Goal: Check status: Check status

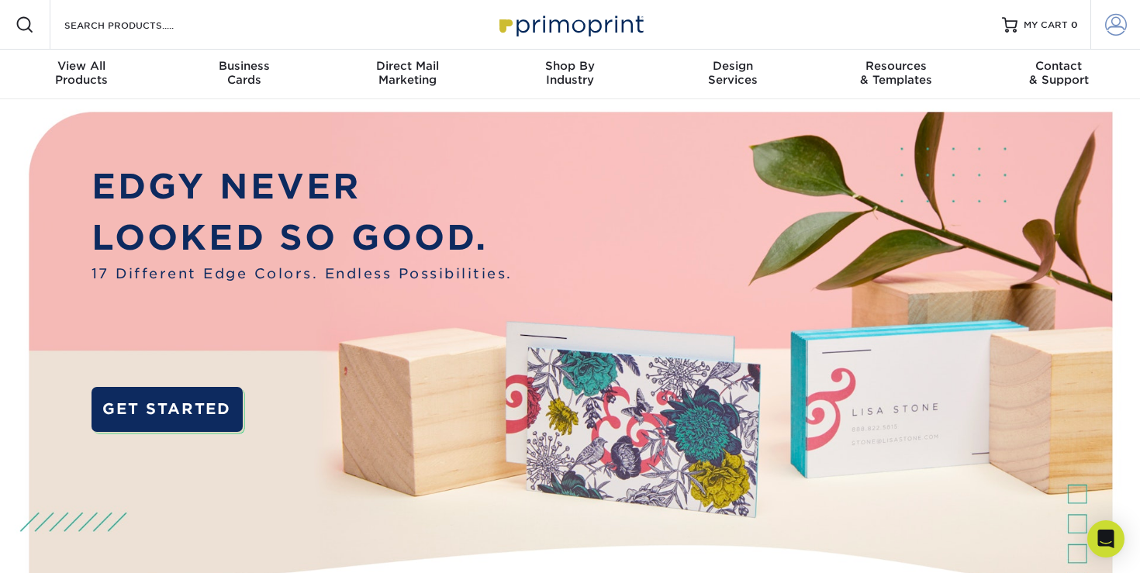
type input "[PERSON_NAME][EMAIL_ADDRESS][DOMAIN_NAME]"
click at [1115, 17] on span at bounding box center [1116, 25] width 22 height 22
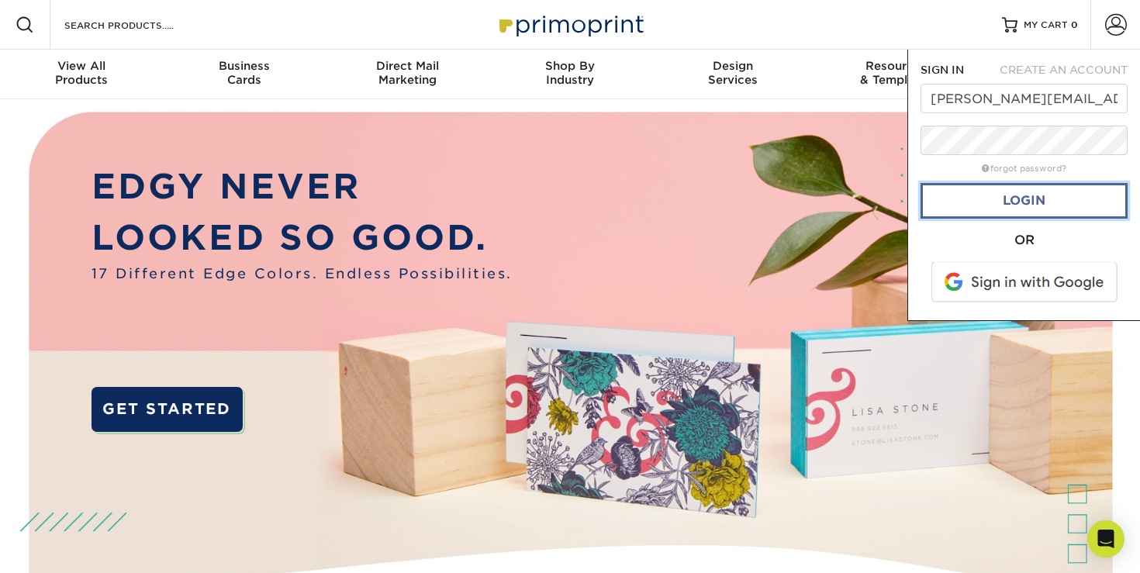
click at [1063, 202] on link "Login" at bounding box center [1024, 201] width 207 height 36
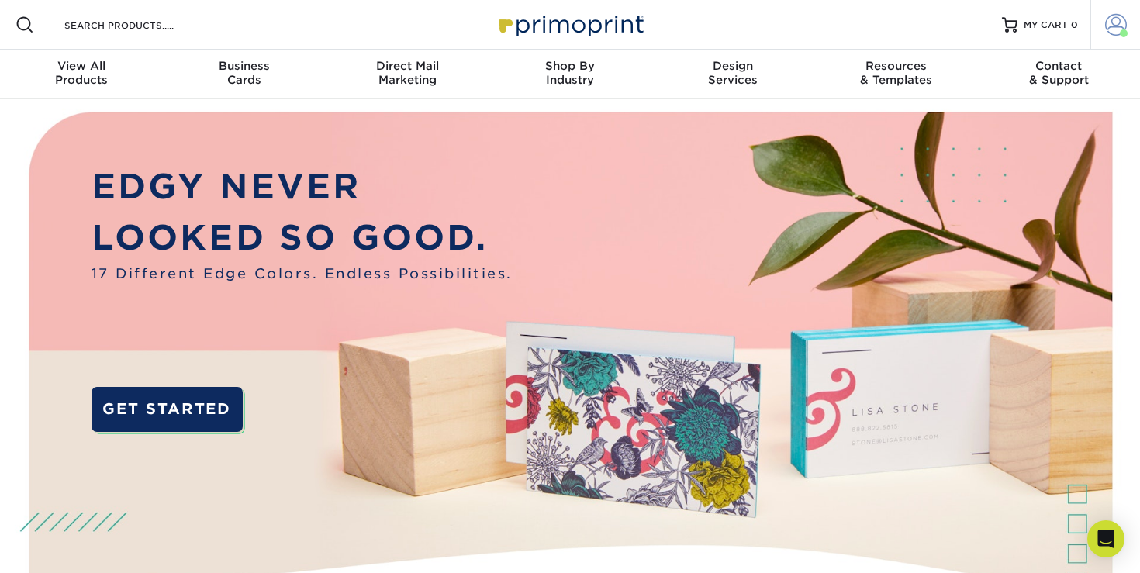
click at [1114, 21] on span at bounding box center [1116, 25] width 22 height 22
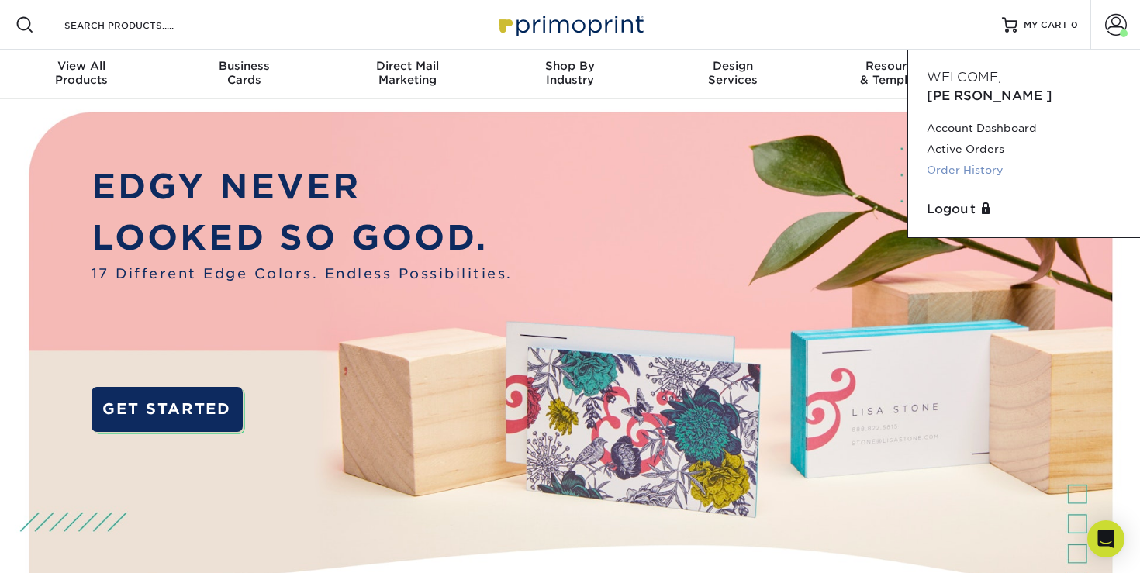
click at [976, 160] on link "Order History" at bounding box center [1024, 170] width 195 height 21
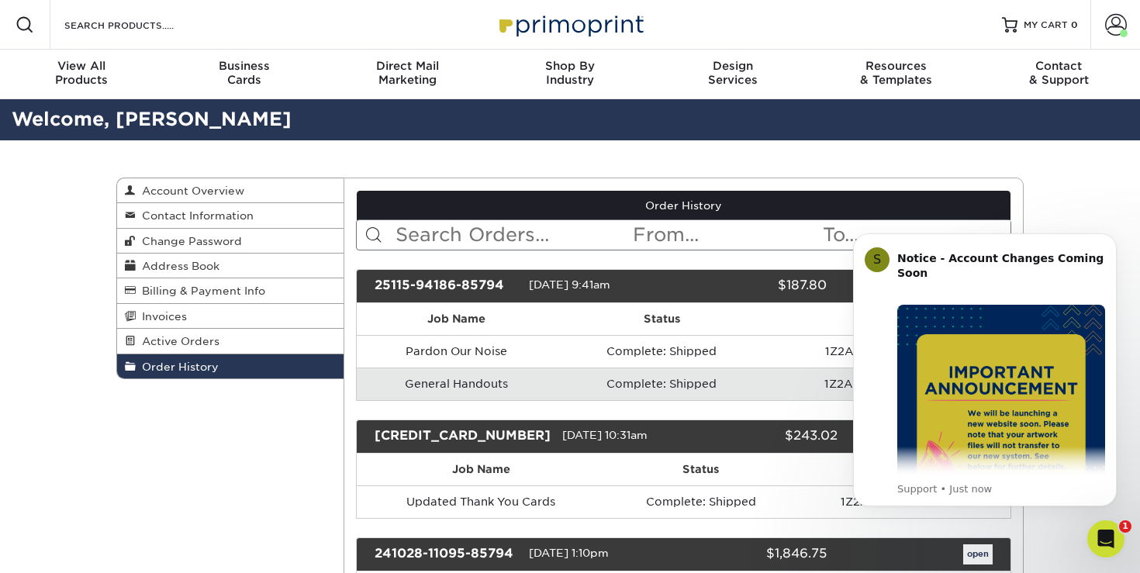
click at [1109, 237] on icon "Dismiss notification" at bounding box center [1112, 237] width 9 height 9
